Goal: Check status: Check status

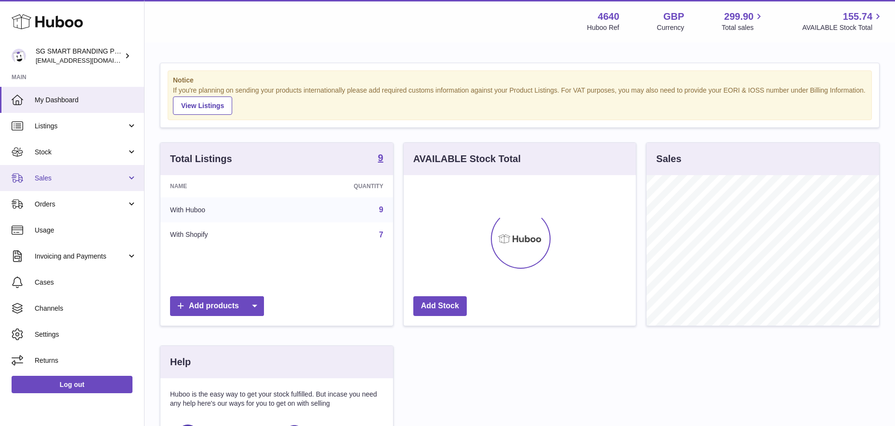
scroll to position [150, 232]
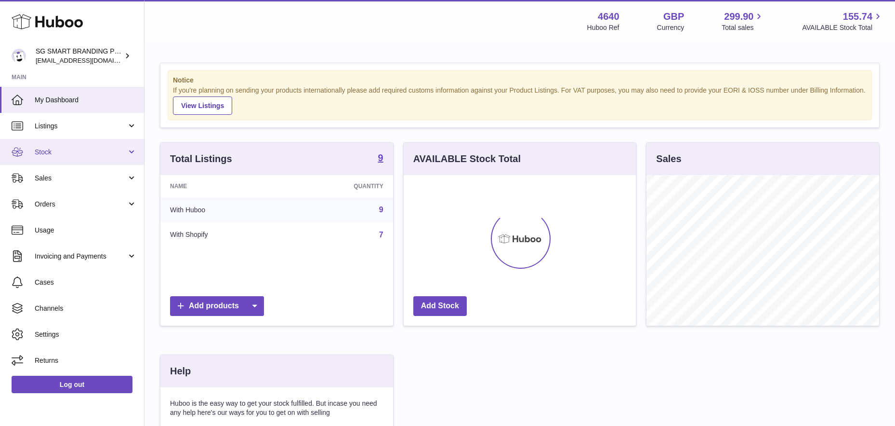
click at [93, 155] on span "Stock" at bounding box center [81, 151] width 92 height 9
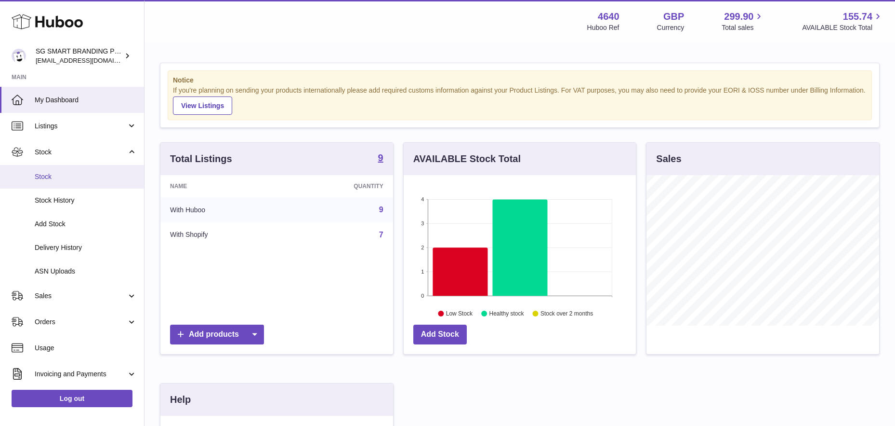
click at [82, 178] on span "Stock" at bounding box center [86, 176] width 102 height 9
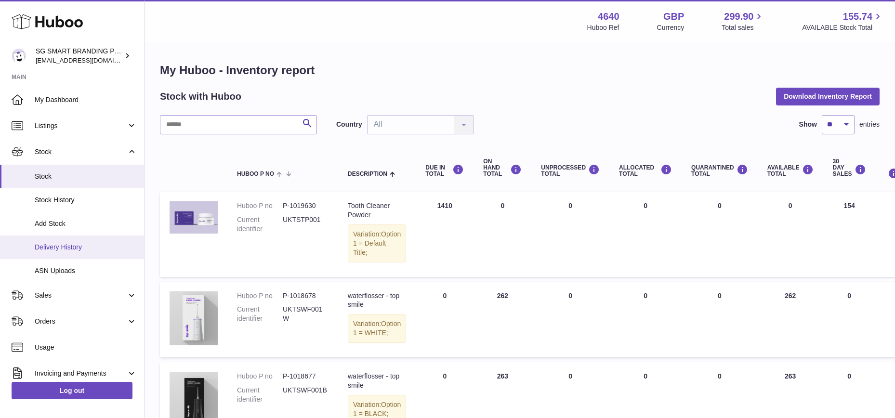
click at [67, 244] on span "Delivery History" at bounding box center [86, 247] width 102 height 9
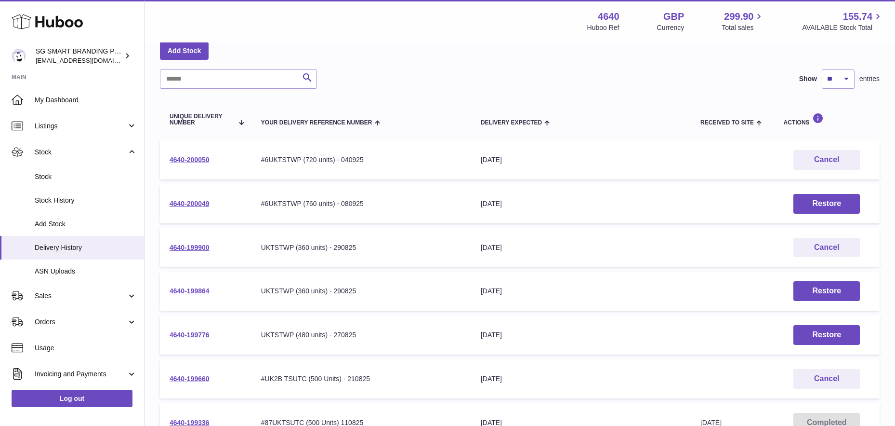
scroll to position [55, 0]
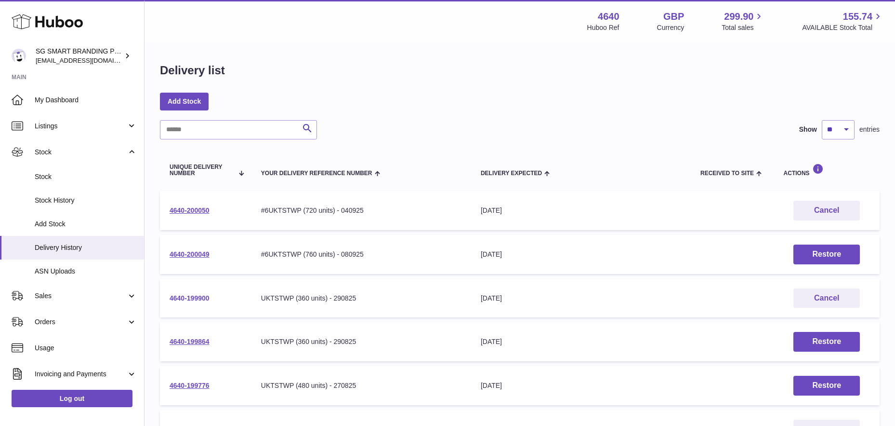
click at [193, 295] on link "4640-199900" at bounding box center [190, 298] width 40 height 8
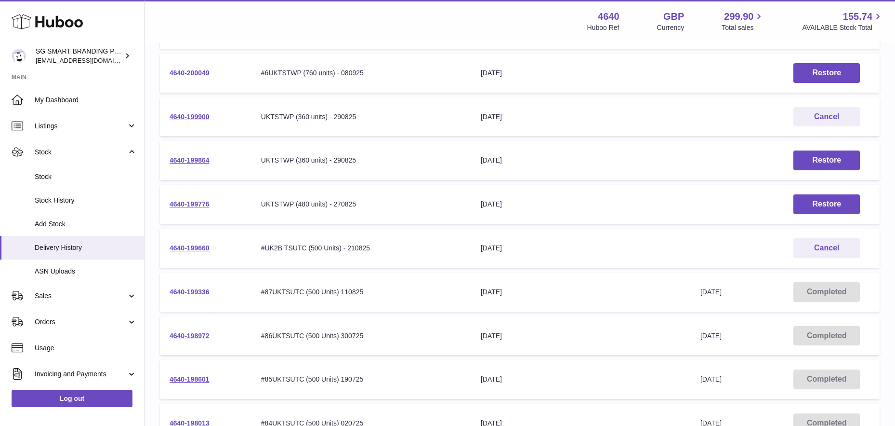
scroll to position [185, 0]
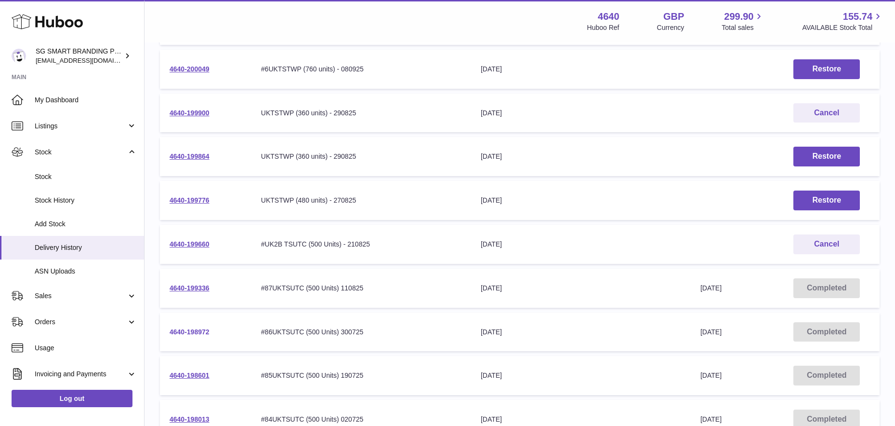
click at [188, 330] on link "4640-198972" at bounding box center [190, 332] width 40 height 8
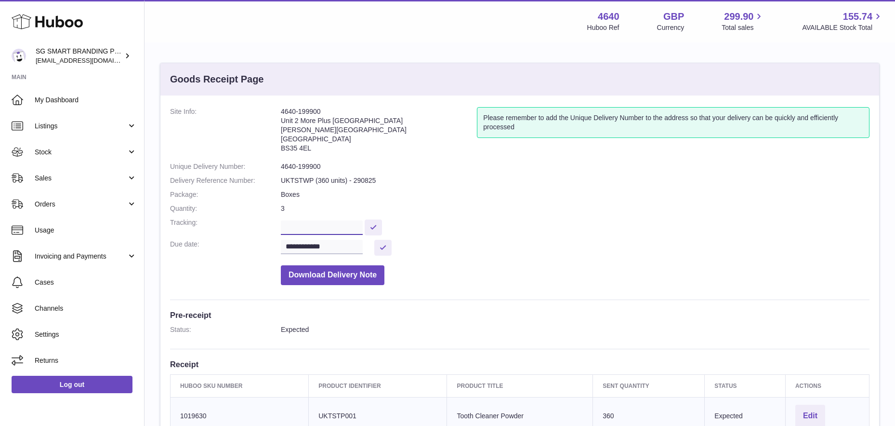
click at [297, 226] on input "text" at bounding box center [322, 227] width 82 height 14
paste input "**********"
type input "**********"
click at [386, 225] on button at bounding box center [381, 227] width 17 height 16
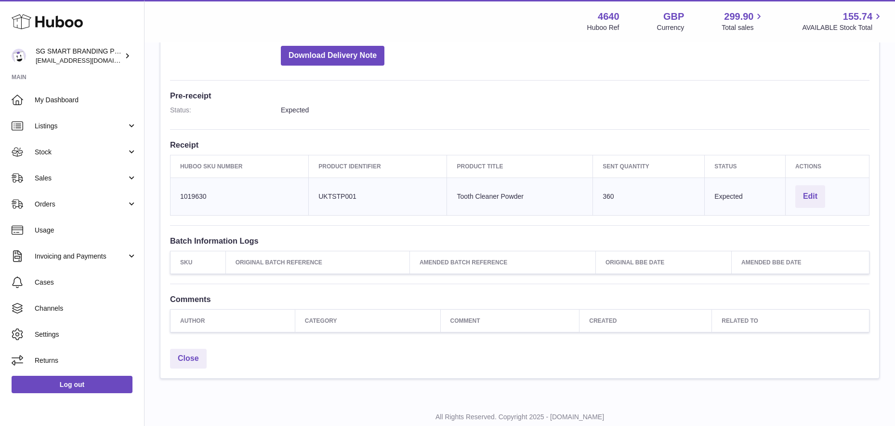
scroll to position [247, 0]
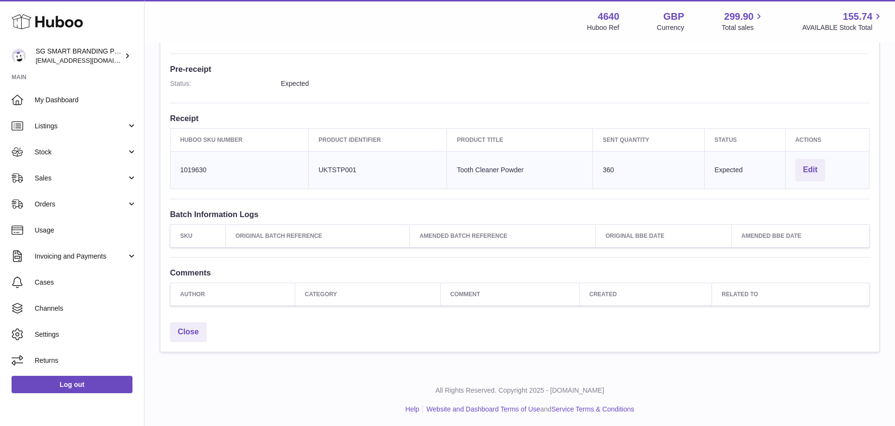
scroll to position [245, 0]
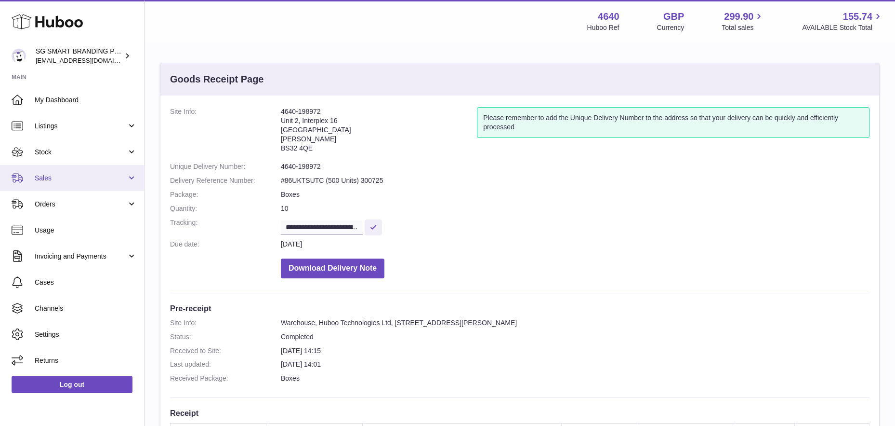
click at [109, 182] on span "Sales" at bounding box center [81, 177] width 92 height 9
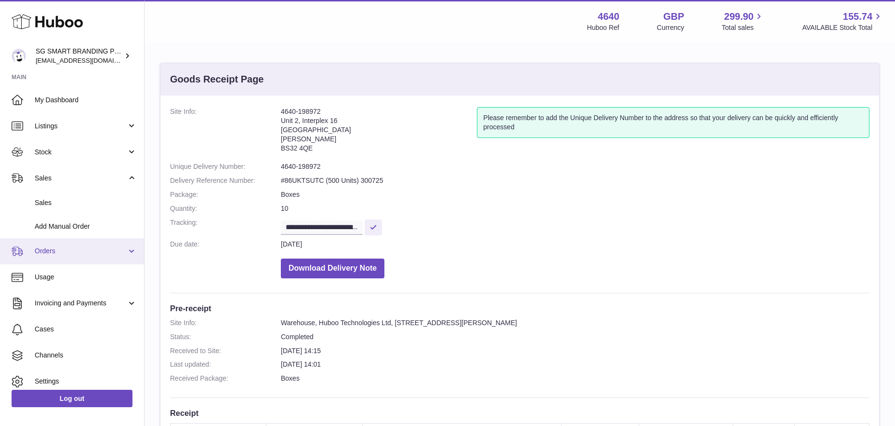
click at [104, 259] on link "Orders" at bounding box center [72, 251] width 144 height 26
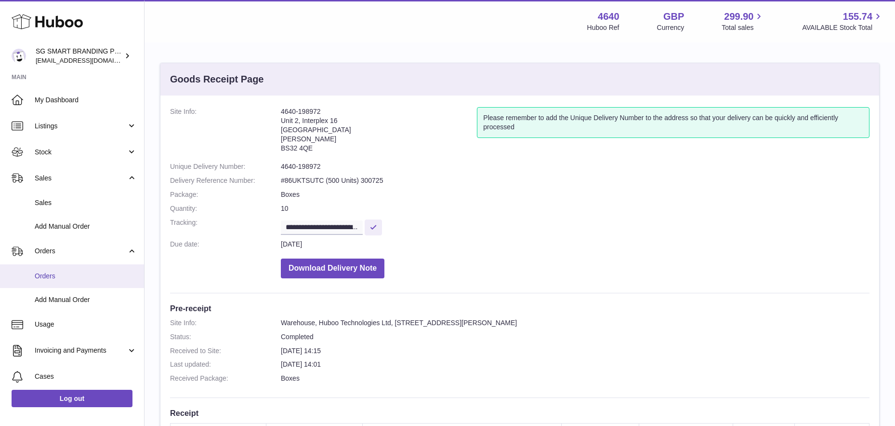
click at [88, 277] on span "Orders" at bounding box center [86, 275] width 102 height 9
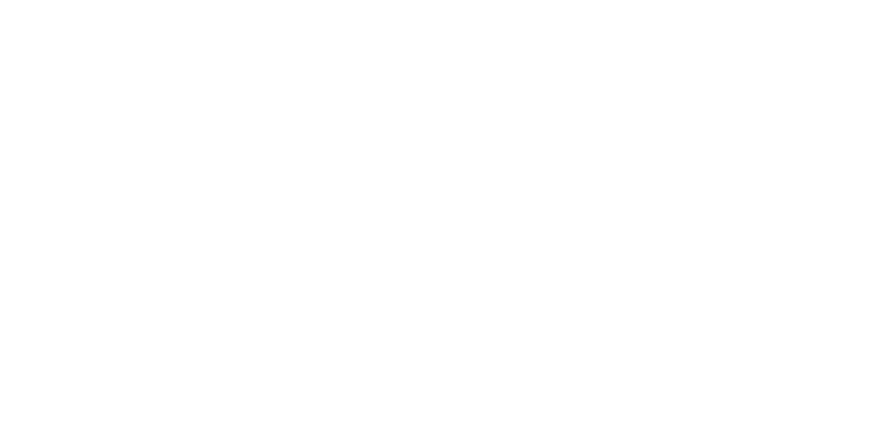
click at [102, 0] on html at bounding box center [447, 0] width 895 height 0
